Goal: Transaction & Acquisition: Purchase product/service

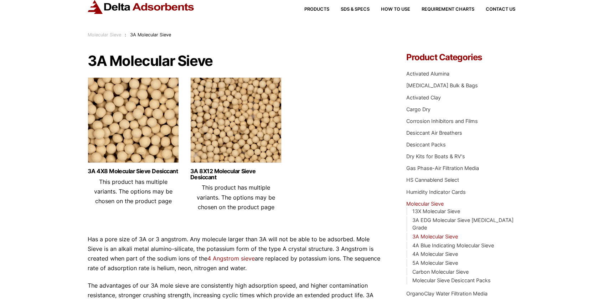
scroll to position [22, 0]
click at [162, 120] on img at bounding box center [133, 122] width 91 height 89
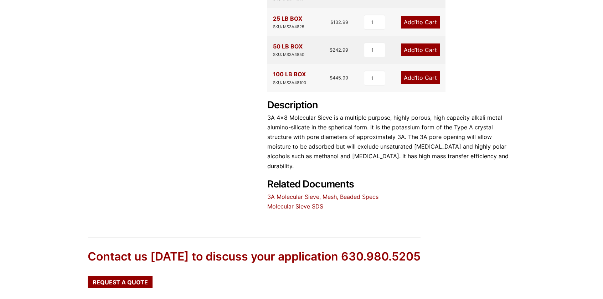
scroll to position [334, 0]
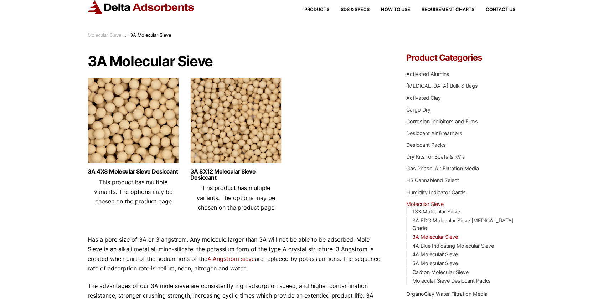
click at [236, 114] on img at bounding box center [235, 122] width 91 height 89
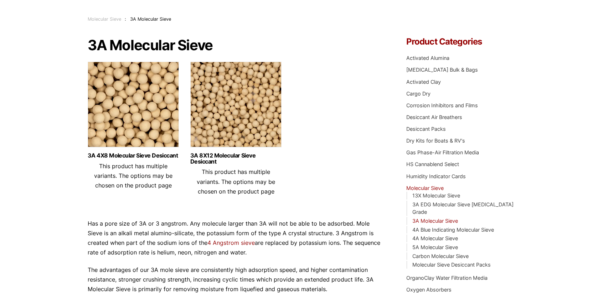
scroll to position [38, 0]
click at [155, 134] on img at bounding box center [133, 106] width 91 height 89
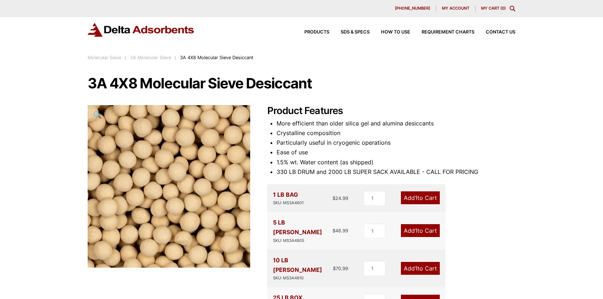
click at [433, 202] on link "Add 1 to Cart" at bounding box center [420, 197] width 39 height 13
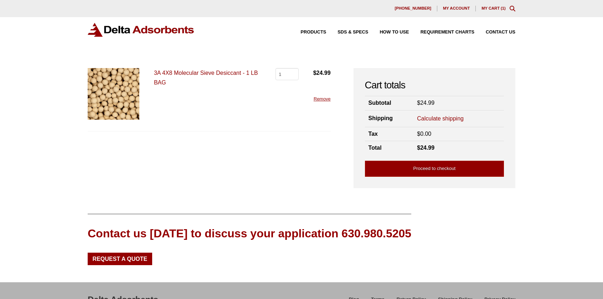
click at [444, 118] on link "Calculate shipping" at bounding box center [440, 119] width 47 height 8
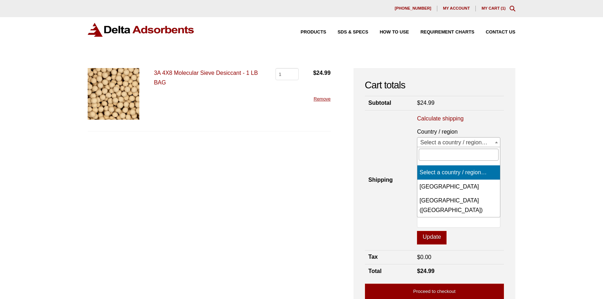
click at [456, 141] on span "Select a country / region…" at bounding box center [458, 142] width 83 height 10
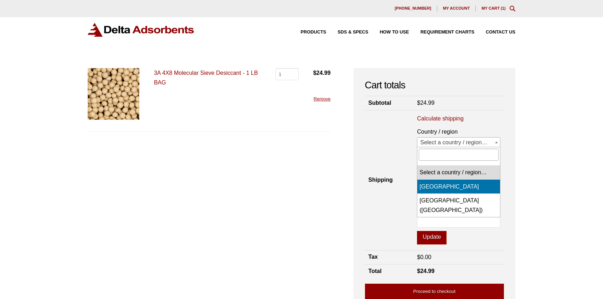
select select "CA"
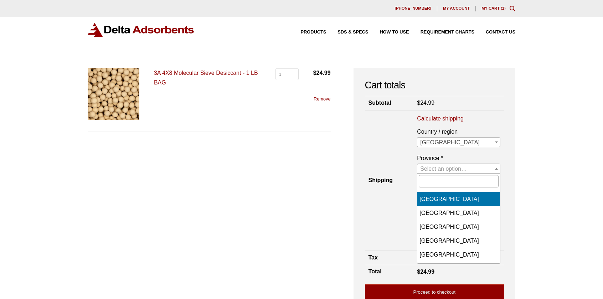
click at [452, 166] on span "Select an option…" at bounding box center [443, 169] width 47 height 6
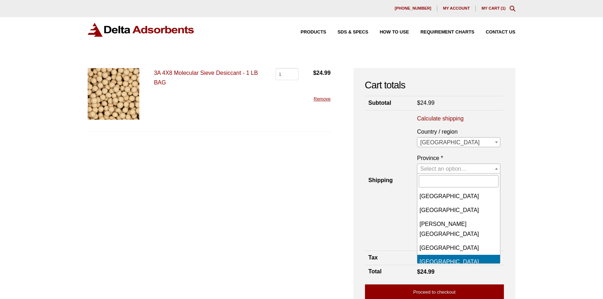
scroll to position [110, 0]
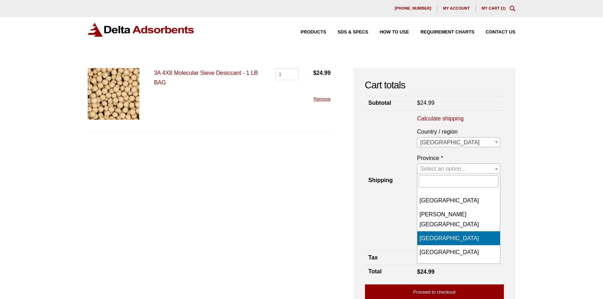
select select "QC"
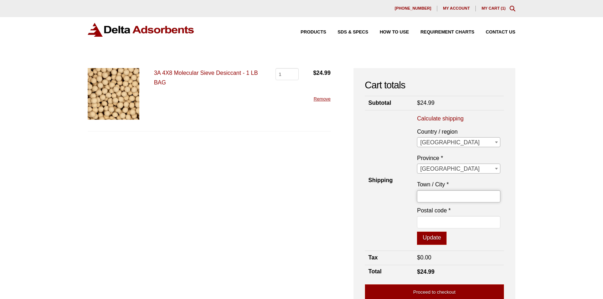
click at [450, 196] on input "Town / City *" at bounding box center [458, 196] width 83 height 12
type input "Montreal"
type input "H2X 2C8"
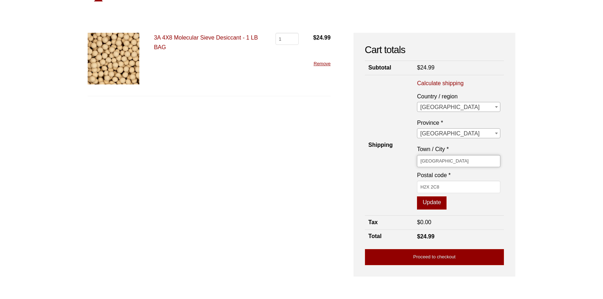
scroll to position [36, 0]
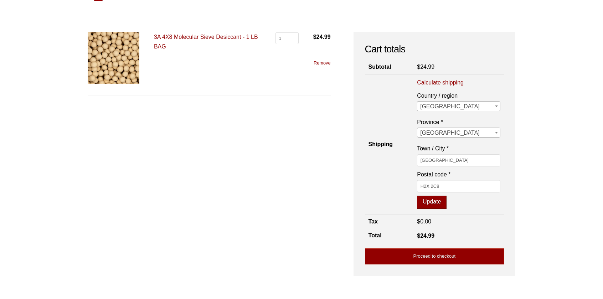
click at [438, 202] on button "Update" at bounding box center [432, 203] width 30 height 14
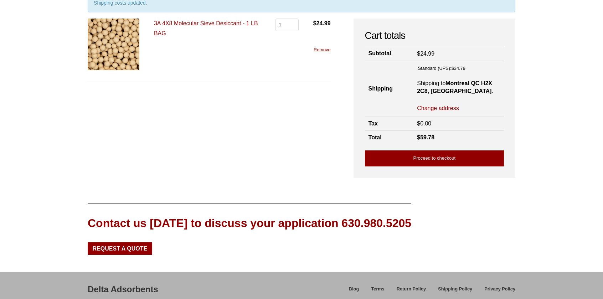
scroll to position [123, 0]
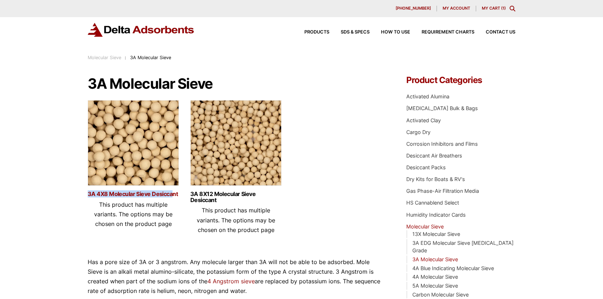
drag, startPoint x: 83, startPoint y: 194, endPoint x: 173, endPoint y: 192, distance: 90.5
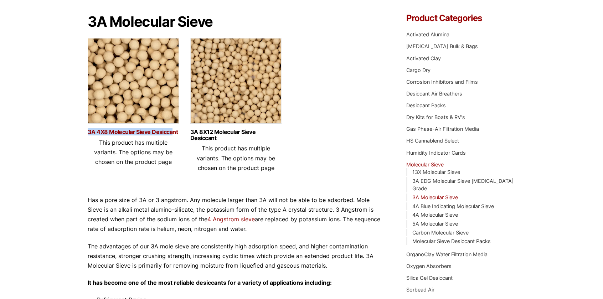
scroll to position [62, 0]
click at [111, 132] on link "3A 4X8 Molecular Sieve Desiccant" at bounding box center [133, 132] width 91 height 6
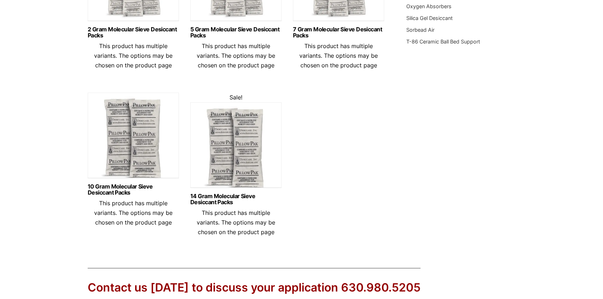
scroll to position [322, 0]
click at [196, 159] on img at bounding box center [235, 145] width 91 height 89
